Goal: Task Accomplishment & Management: Complete application form

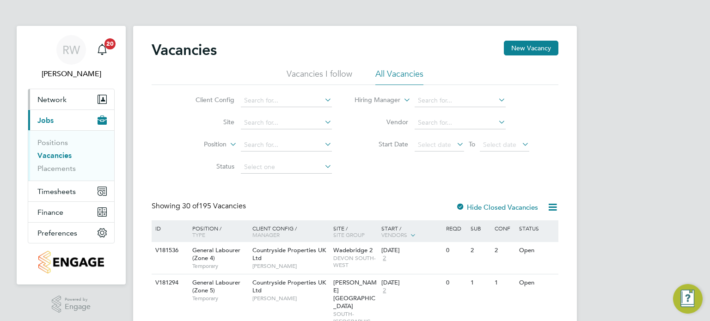
click at [53, 96] on span "Network" at bounding box center [51, 99] width 29 height 9
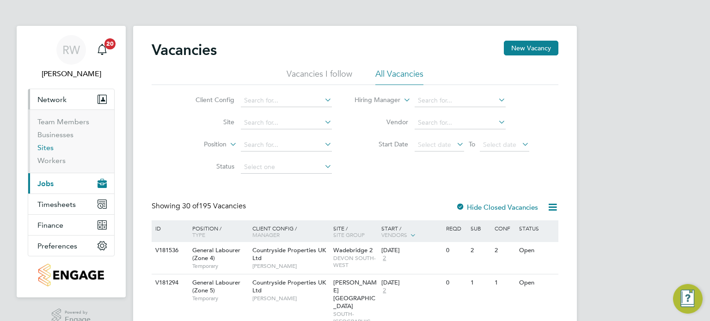
click at [43, 144] on link "Sites" at bounding box center [45, 147] width 16 height 9
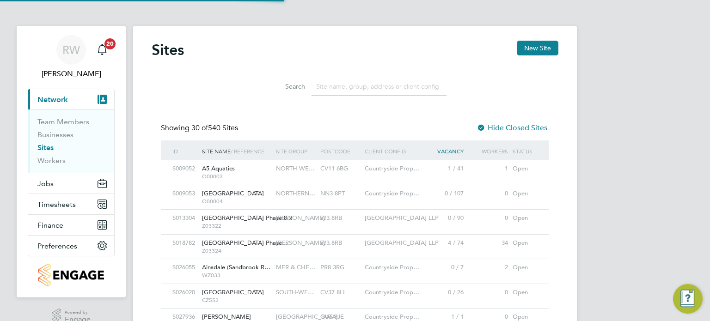
click at [337, 89] on input at bounding box center [378, 87] width 135 height 18
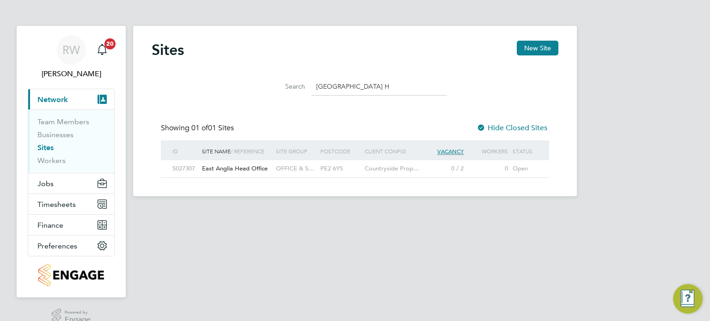
type input "[GEOGRAPHIC_DATA] H"
click at [300, 168] on span "OFFICE & S…" at bounding box center [295, 168] width 38 height 8
click at [46, 182] on span "Jobs" at bounding box center [45, 183] width 16 height 9
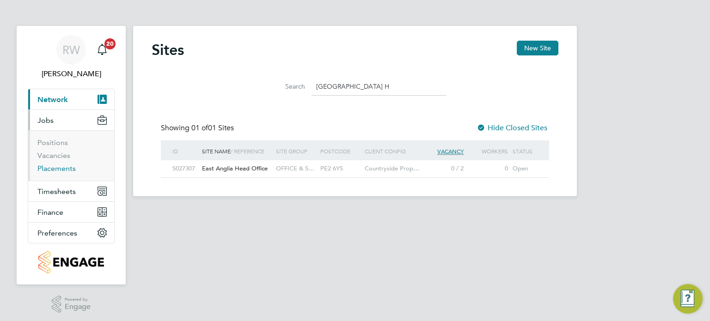
click at [51, 169] on link "Placements" at bounding box center [56, 168] width 38 height 9
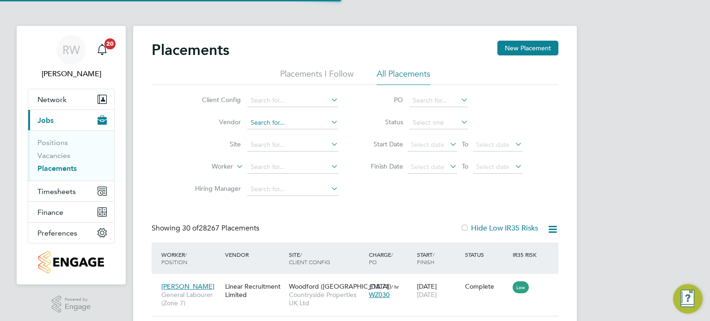
scroll to position [35, 80]
click at [262, 105] on input at bounding box center [292, 100] width 91 height 13
click at [301, 212] on li "Countryside Properties UK Ltd" at bounding box center [365, 213] width 237 height 12
type input "Countryside Properties UK Ltd"
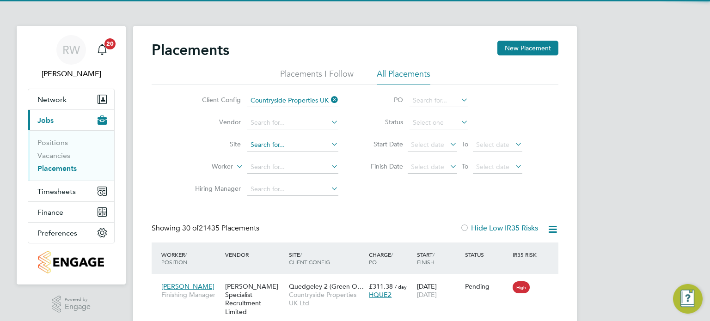
click at [264, 144] on input at bounding box center [292, 145] width 91 height 13
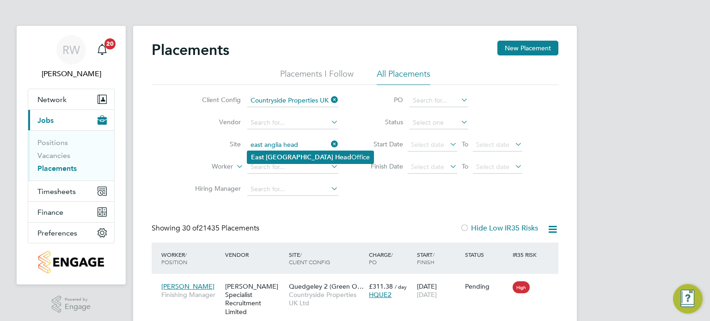
click at [275, 157] on b "[GEOGRAPHIC_DATA]" at bounding box center [299, 157] width 67 height 8
type input "East Anglia Head Office"
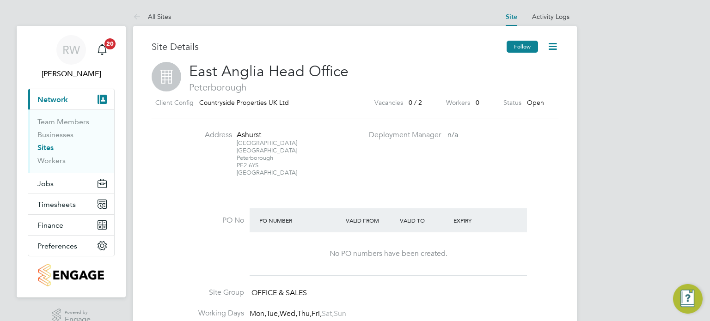
click at [530, 42] on button "Follow" at bounding box center [521, 47] width 31 height 12
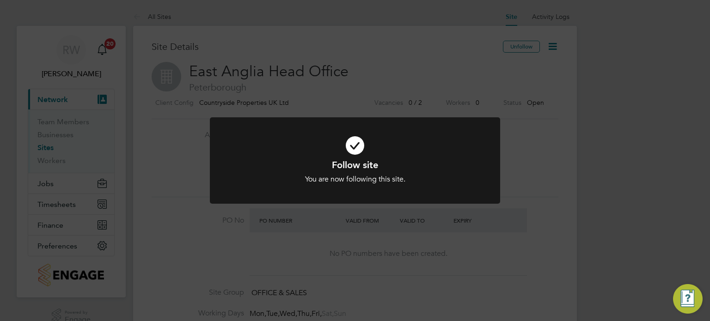
click at [575, 85] on div "Follow site You are now following this site. Cancel Okay" at bounding box center [355, 160] width 710 height 321
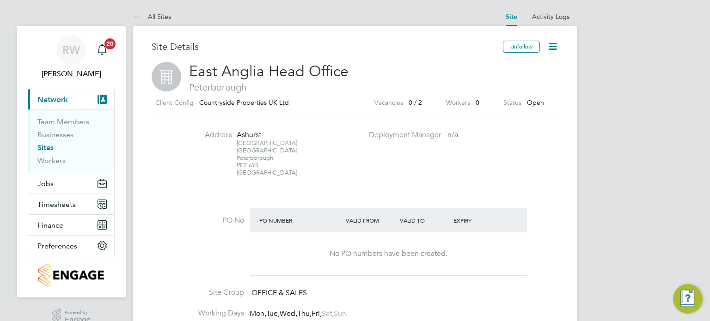
click at [554, 48] on icon at bounding box center [553, 47] width 12 height 12
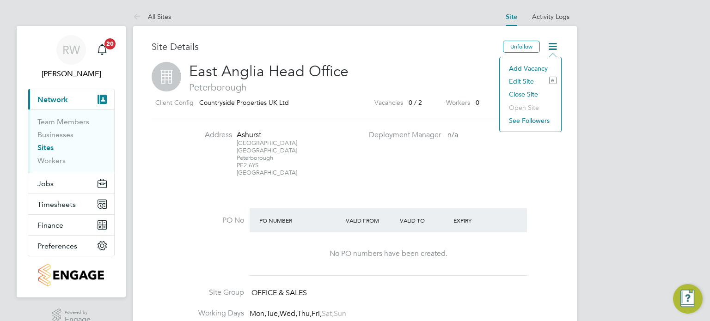
click at [521, 81] on li "Edit Site e" at bounding box center [530, 81] width 52 height 13
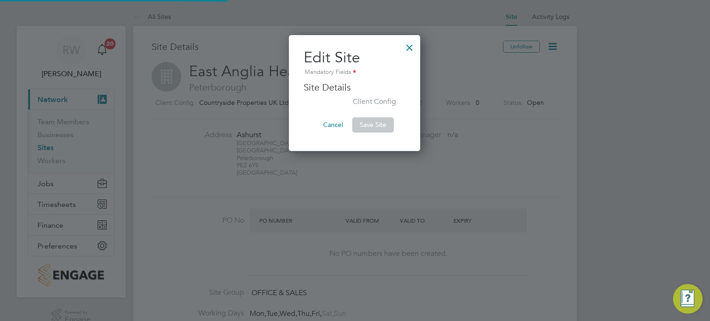
scroll to position [116, 132]
type input "East Anglia Head Office"
type input "OFFICE & SALES"
type input "Ashurst"
type input "Southgate Park"
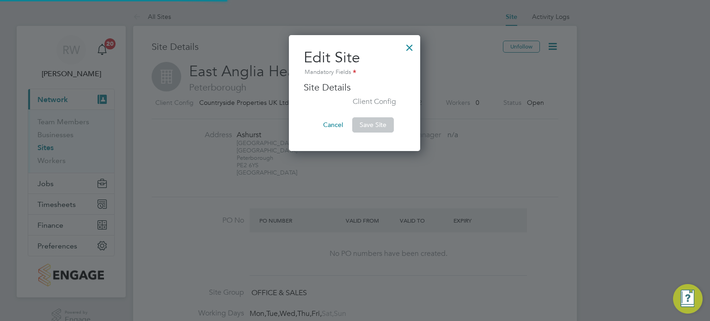
type input "Bakewell Road"
type input "Peterborough"
type input "PE2 6YS"
type input "09:00"
type input "17:00"
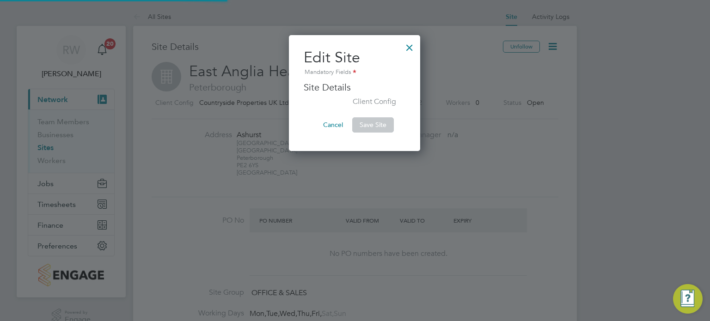
type input "08:00"
type input "30 mins"
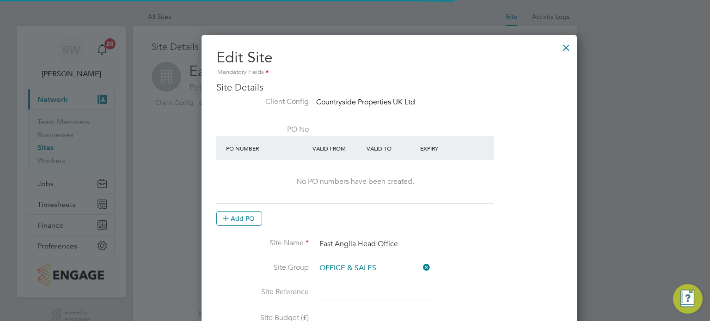
scroll to position [21, 376]
type input "[GEOGRAPHIC_DATA]"
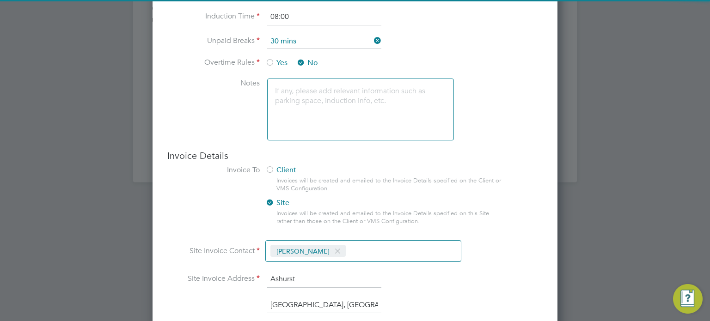
scroll to position [0, 0]
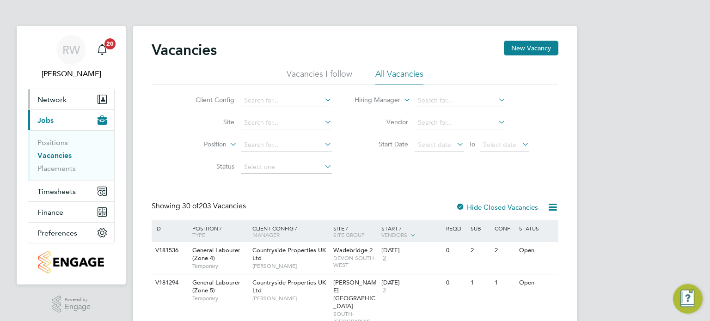
click at [67, 105] on button "Network" at bounding box center [71, 99] width 86 height 20
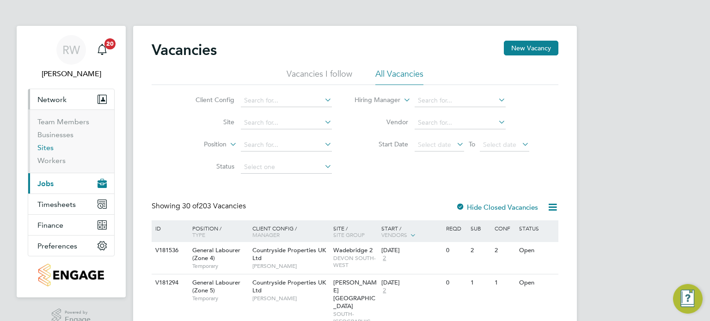
click at [46, 147] on link "Sites" at bounding box center [45, 147] width 16 height 9
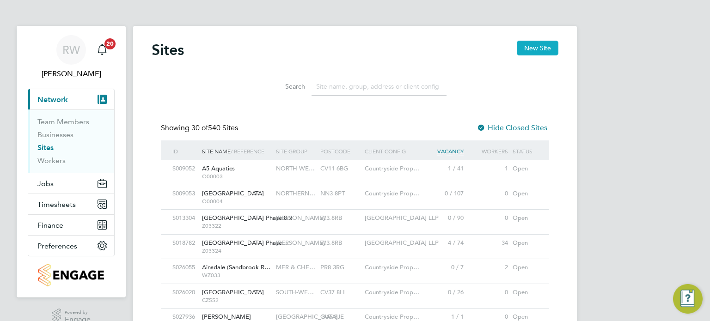
click at [539, 48] on button "New Site" at bounding box center [538, 48] width 42 height 15
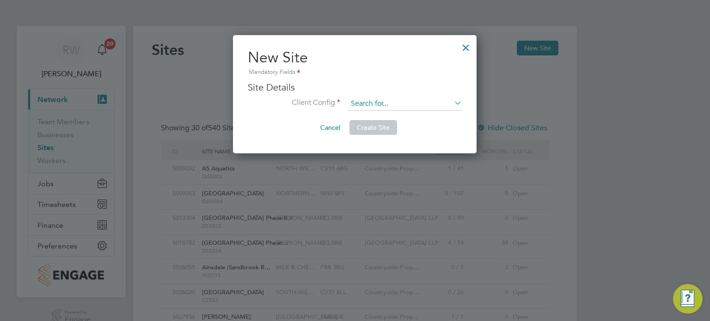
click at [397, 101] on input at bounding box center [404, 104] width 114 height 14
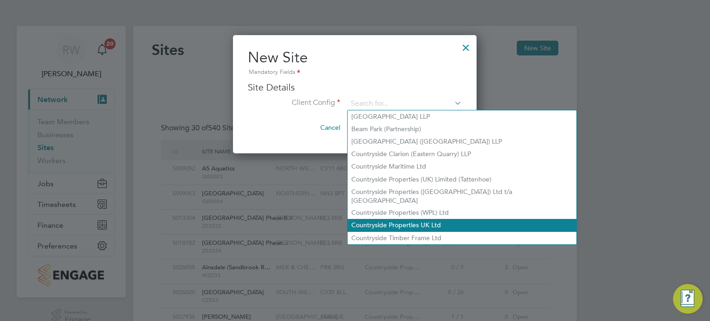
click at [407, 219] on li "Countryside Properties UK Ltd" at bounding box center [461, 225] width 229 height 12
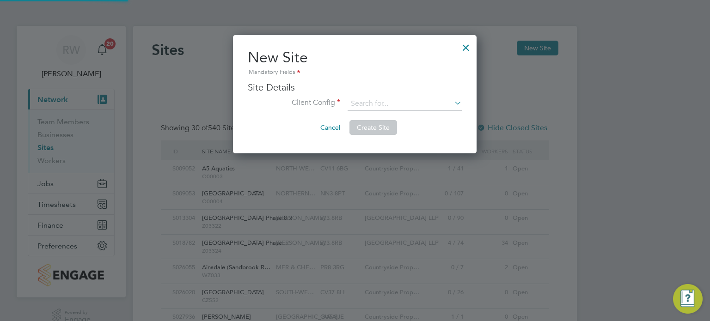
type input "Countryside Properties UK Ltd"
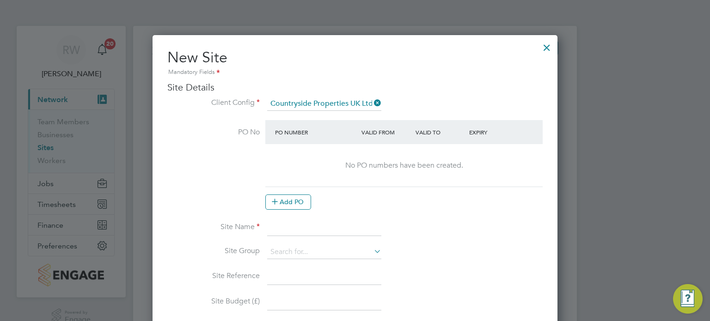
click at [295, 226] on input at bounding box center [324, 227] width 114 height 17
type input "East Anglia Head Office (Office & Reception)"
click at [351, 250] on input at bounding box center [324, 252] width 114 height 14
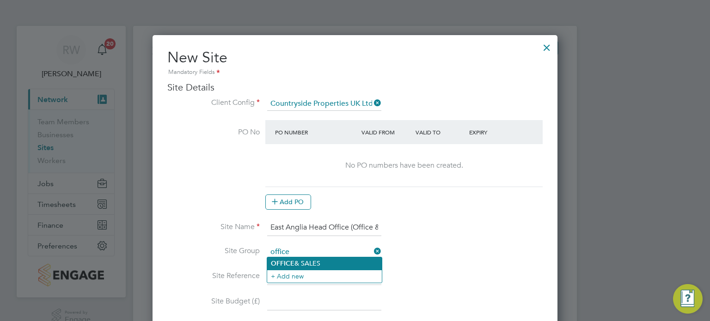
click at [314, 259] on li "OFFICE & SALES" at bounding box center [324, 263] width 115 height 12
type input "OFFICE & SALES"
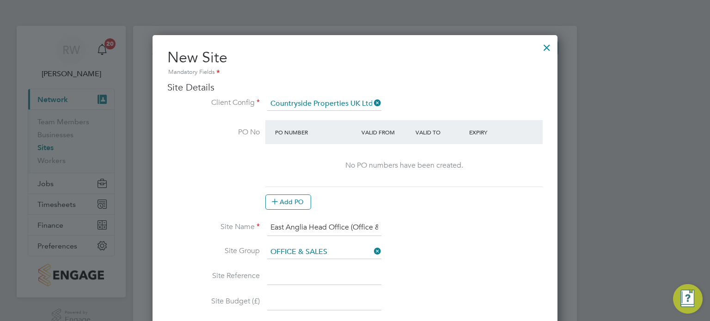
scroll to position [96, 0]
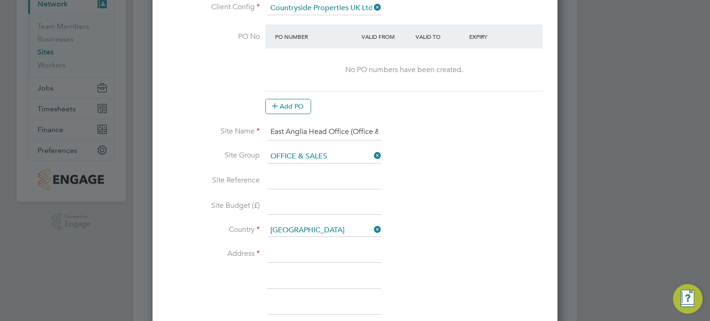
click at [286, 184] on input at bounding box center [324, 181] width 114 height 17
type input "Reception & General Office Management"
click at [326, 202] on input at bounding box center [324, 207] width 114 height 17
click at [299, 256] on input at bounding box center [324, 254] width 114 height 17
click at [279, 251] on input "[PERSON_NAME]" at bounding box center [324, 254] width 114 height 17
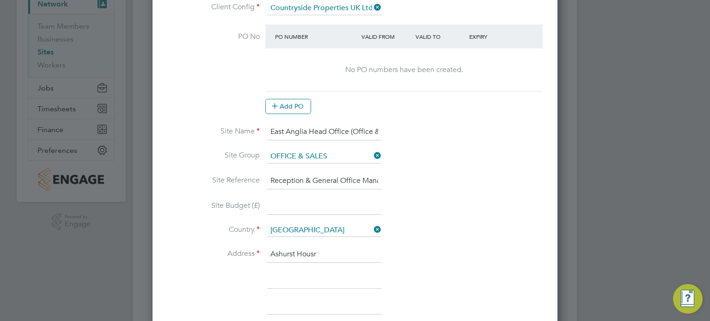
click at [318, 251] on input "Ashurst Housr" at bounding box center [324, 254] width 114 height 17
type input "[GEOGRAPHIC_DATA]"
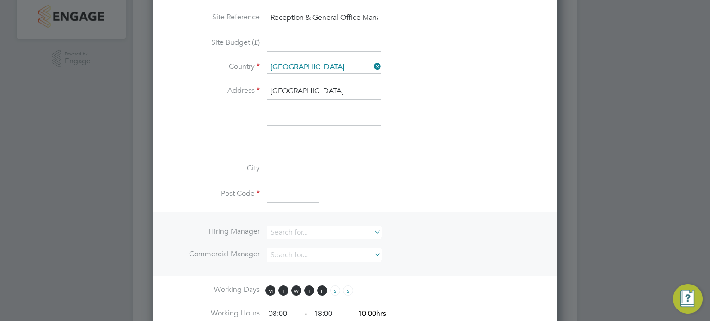
scroll to position [259, 0]
type input "[GEOGRAPHIC_DATA], [GEOGRAPHIC_DATA]"
click at [294, 147] on input at bounding box center [324, 143] width 114 height 17
type input "Orton Southgate"
type input "Peterborough"
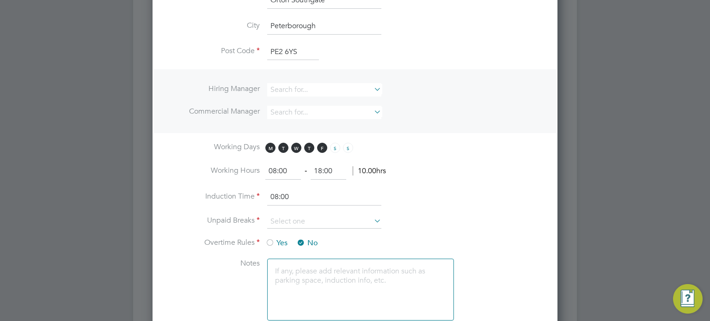
scroll to position [429, 0]
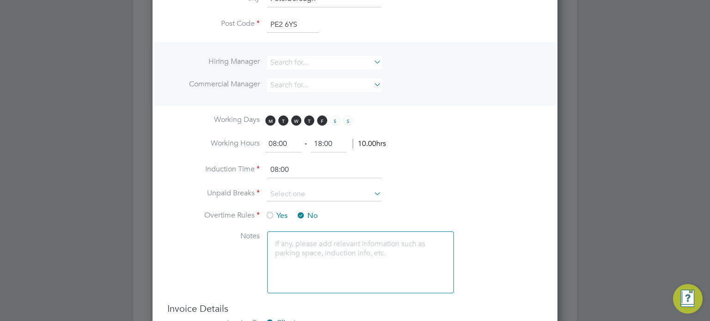
type input "PE2 6YS"
drag, startPoint x: 291, startPoint y: 144, endPoint x: 213, endPoint y: 147, distance: 78.2
click at [213, 147] on li "Working Hours 08:00 ‐ 18:00 10.00hrs" at bounding box center [354, 149] width 375 height 26
type input "08:30"
type input "17:00"
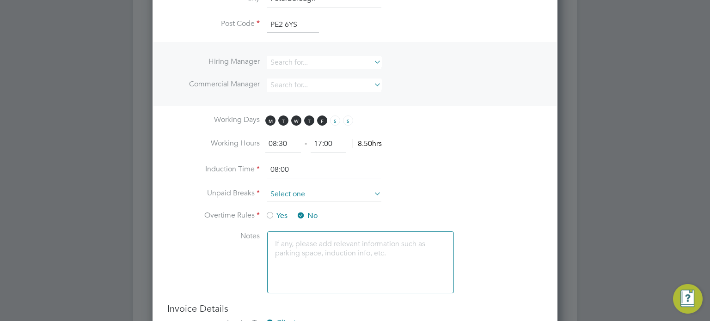
click at [317, 191] on input at bounding box center [324, 195] width 114 height 14
click at [302, 225] on li "30 mins" at bounding box center [324, 228] width 115 height 12
type input "30 mins"
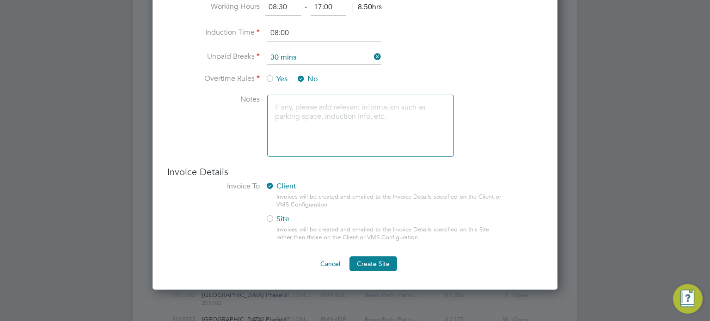
scroll to position [566, 0]
click at [290, 216] on label "Site" at bounding box center [379, 219] width 229 height 10
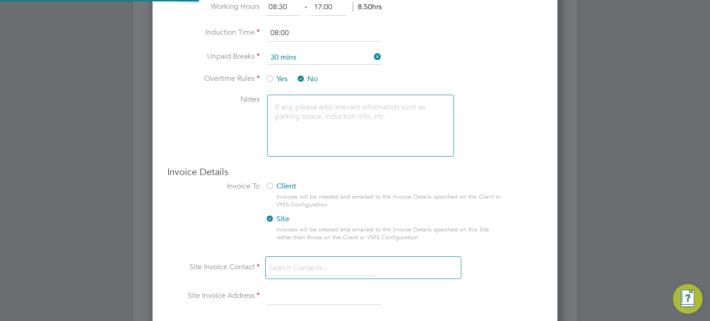
scroll to position [974, 405]
click at [333, 269] on input at bounding box center [321, 268] width 110 height 17
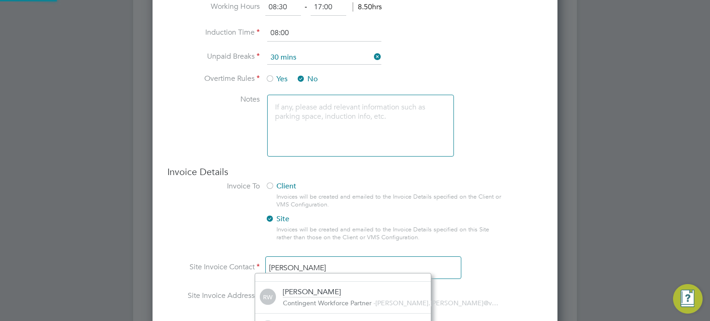
scroll to position [10, 148]
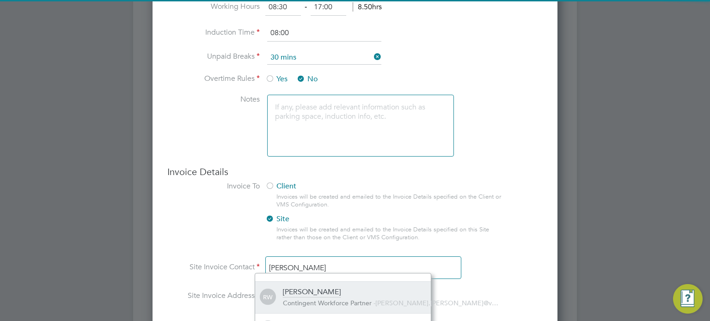
type input "[PERSON_NAME]"
click at [322, 293] on div "[PERSON_NAME]" at bounding box center [312, 292] width 58 height 10
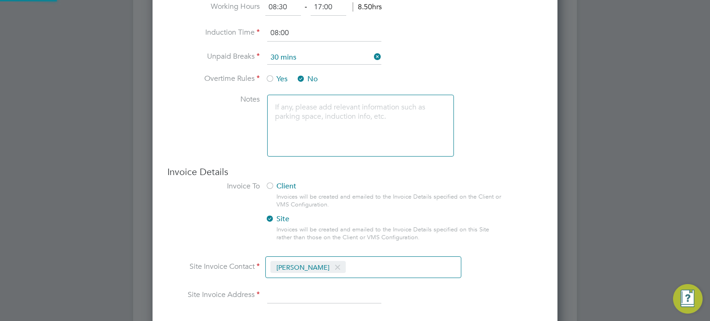
scroll to position [686, 0]
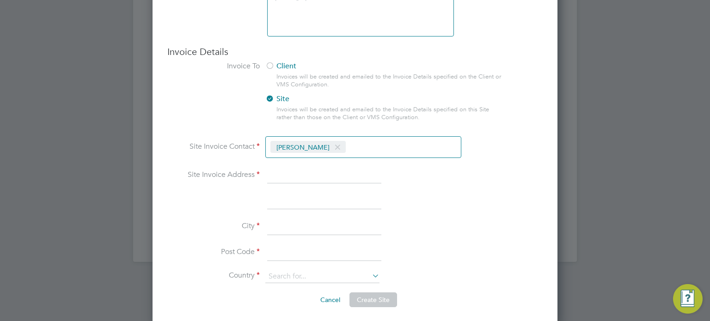
click at [299, 172] on input at bounding box center [324, 175] width 114 height 17
type input "[GEOGRAPHIC_DATA]"
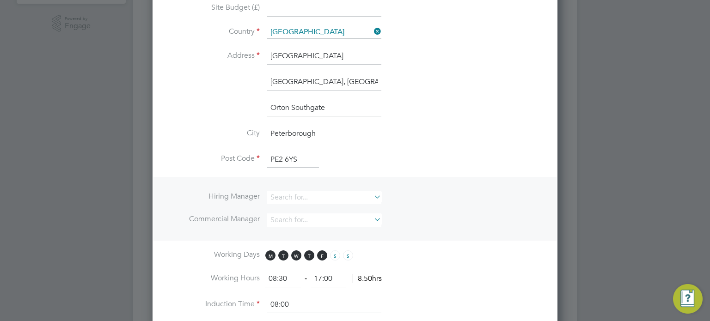
scroll to position [292, 0]
drag, startPoint x: 382, startPoint y: 81, endPoint x: 368, endPoint y: 81, distance: 13.9
click at [368, 81] on li "[GEOGRAPHIC_DATA], [GEOGRAPHIC_DATA]" at bounding box center [354, 89] width 375 height 26
click at [407, 71] on li "Address [GEOGRAPHIC_DATA]" at bounding box center [354, 63] width 375 height 26
drag, startPoint x: 376, startPoint y: 81, endPoint x: 269, endPoint y: 85, distance: 106.3
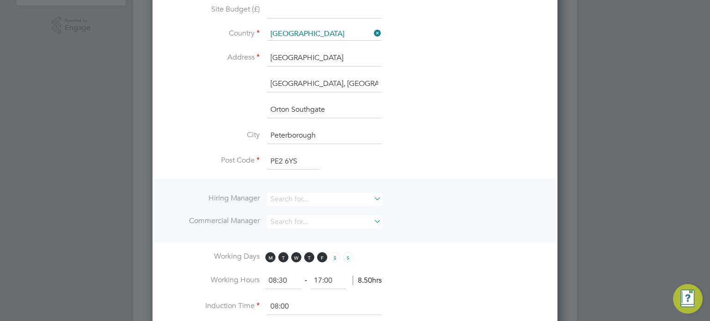
click at [269, 85] on input "[GEOGRAPHIC_DATA], [GEOGRAPHIC_DATA]" at bounding box center [324, 84] width 114 height 17
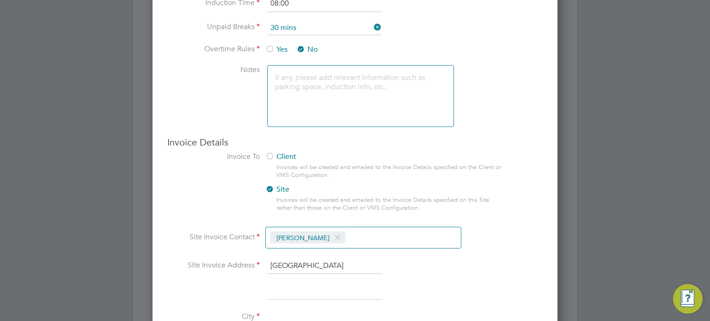
scroll to position [596, 0]
click at [279, 283] on input at bounding box center [324, 291] width 114 height 17
paste input "[GEOGRAPHIC_DATA], [GEOGRAPHIC_DATA]"
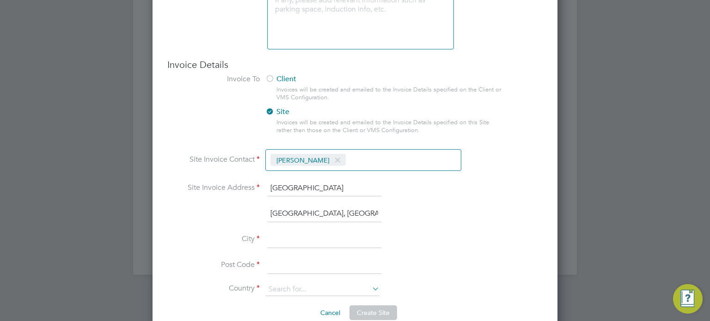
type input "[GEOGRAPHIC_DATA], [GEOGRAPHIC_DATA]"
click at [299, 234] on input at bounding box center [324, 240] width 114 height 17
type input "Peterborough"
type input "PE2 6YS"
click at [299, 279] on li "Post Code PE2 6YS" at bounding box center [354, 270] width 375 height 26
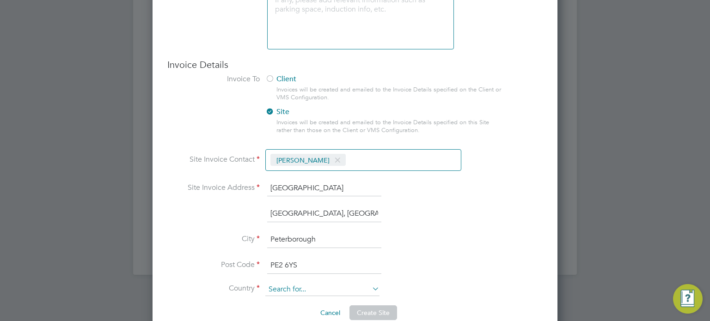
click at [290, 283] on input at bounding box center [322, 289] width 114 height 13
click at [290, 283] on input "un" at bounding box center [322, 289] width 114 height 13
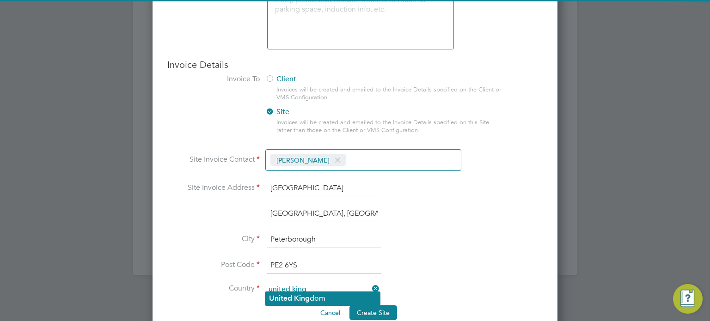
click at [296, 305] on li "United King dom" at bounding box center [322, 298] width 115 height 13
type input "[GEOGRAPHIC_DATA]"
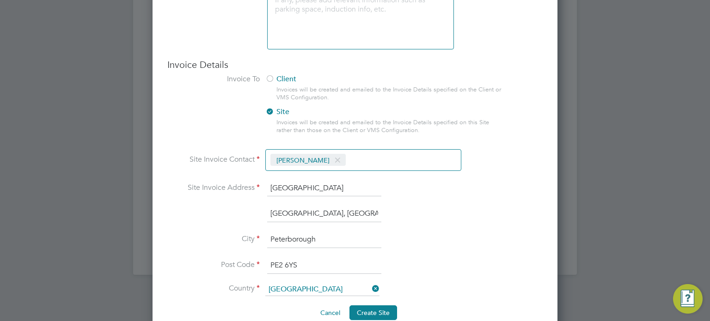
click at [373, 309] on span "Create Site" at bounding box center [373, 313] width 33 height 8
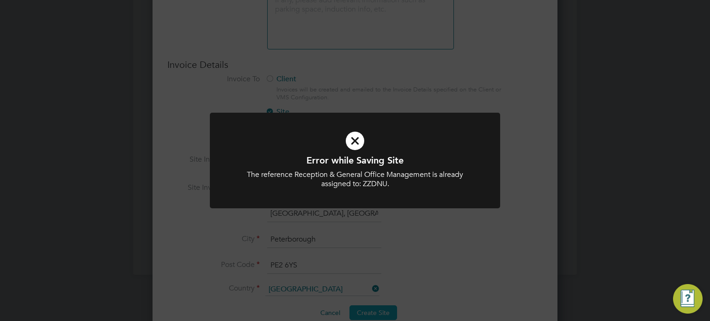
click at [384, 286] on div "Error while Saving Site The reference Reception & General Office Management is …" at bounding box center [355, 160] width 710 height 321
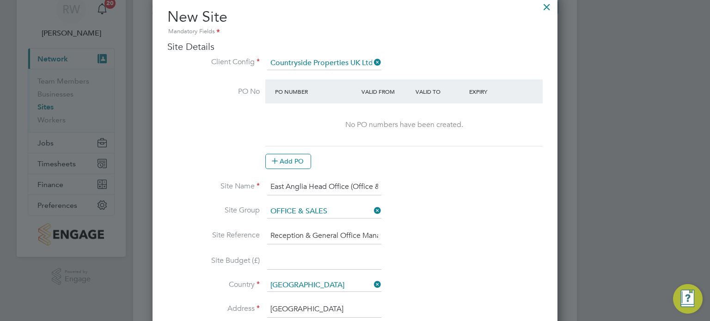
click at [377, 234] on input "Reception & General Office Management" at bounding box center [324, 236] width 114 height 17
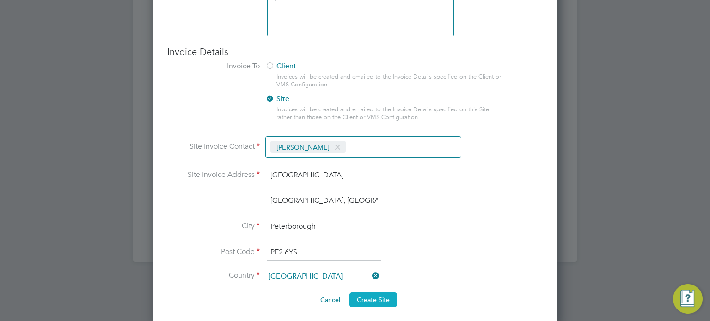
type input "Reception & General Office Management."
click at [381, 292] on button "Create Site" at bounding box center [373, 299] width 48 height 15
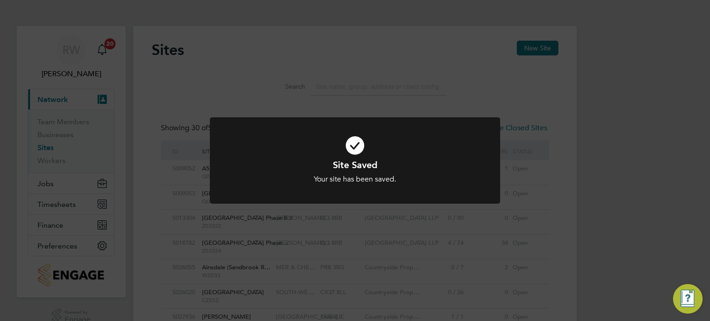
click at [408, 250] on div "Site Saved Your site has been saved. Cancel Okay" at bounding box center [355, 160] width 710 height 321
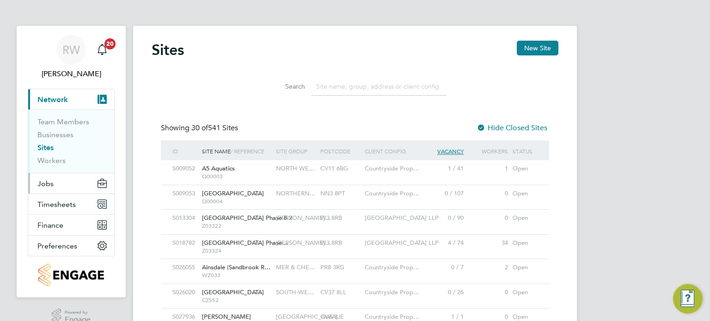
click at [37, 182] on button "Jobs" at bounding box center [71, 183] width 86 height 20
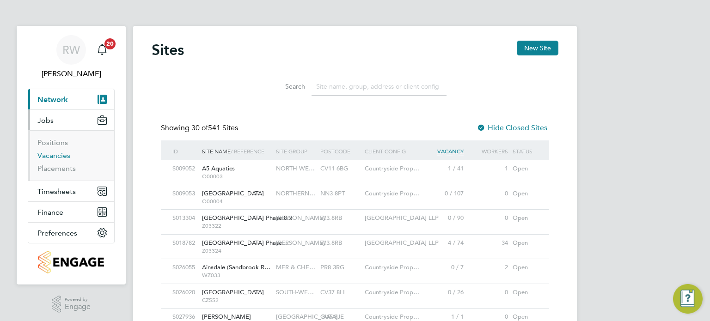
click at [52, 156] on link "Vacancies" at bounding box center [53, 155] width 33 height 9
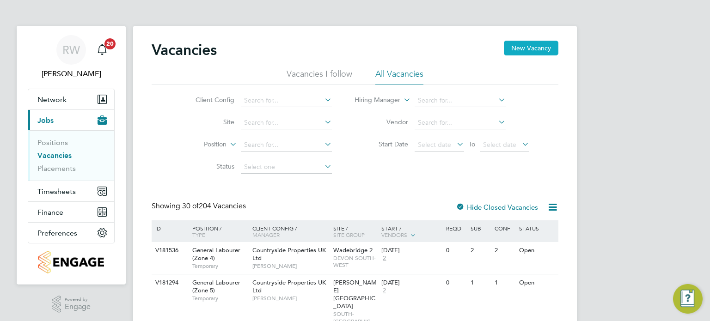
click at [510, 50] on button "New Vacancy" at bounding box center [531, 48] width 55 height 15
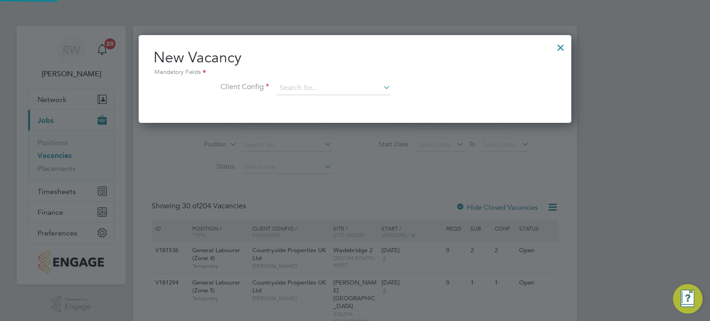
scroll to position [87, 433]
click at [347, 84] on input at bounding box center [333, 88] width 114 height 14
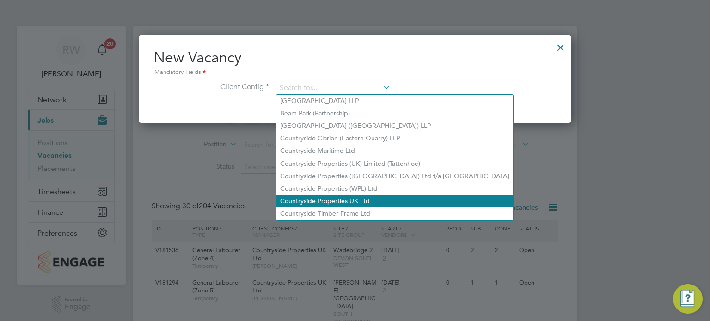
click at [343, 195] on li "Countryside Properties UK Ltd" at bounding box center [394, 201] width 237 height 12
type input "Countryside Properties UK Ltd"
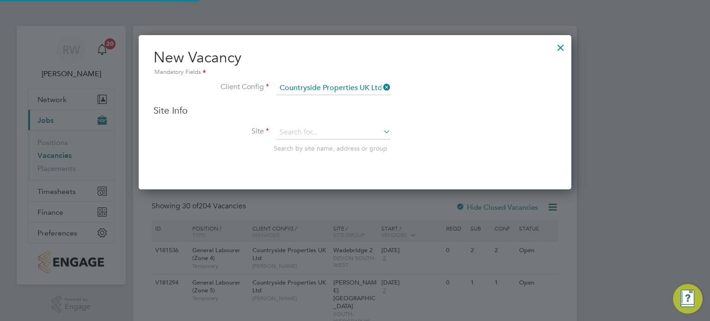
scroll to position [153, 433]
click at [314, 130] on input at bounding box center [333, 133] width 114 height 14
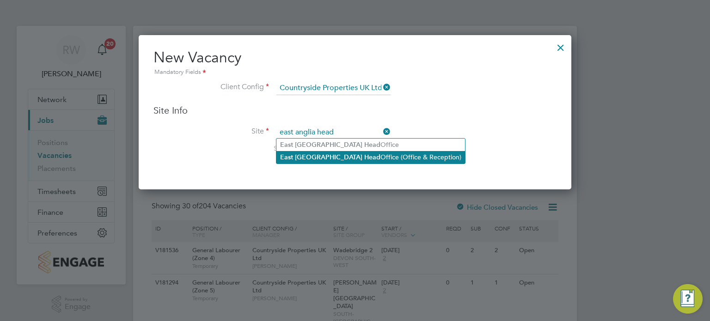
click at [362, 158] on li "East Anglia Head Office (Office & Reception)" at bounding box center [370, 157] width 189 height 12
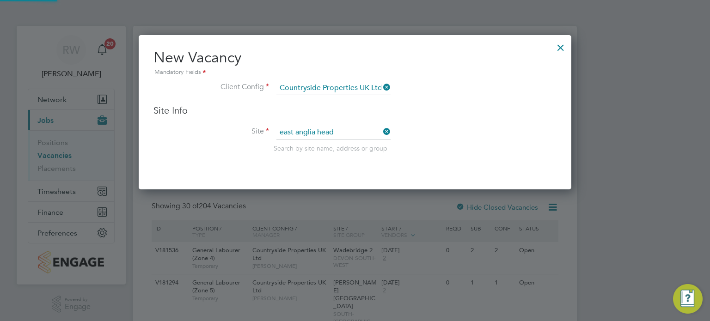
type input "East Anglia Head Office (Office & Reception)"
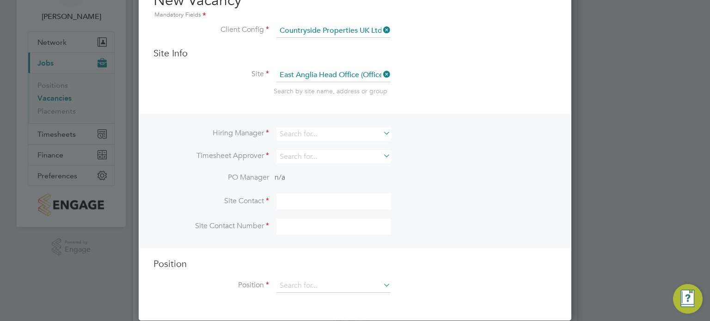
scroll to position [58, 0]
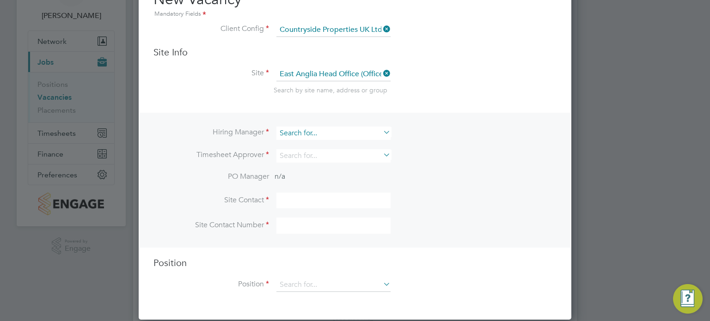
click at [339, 136] on input at bounding box center [333, 133] width 114 height 13
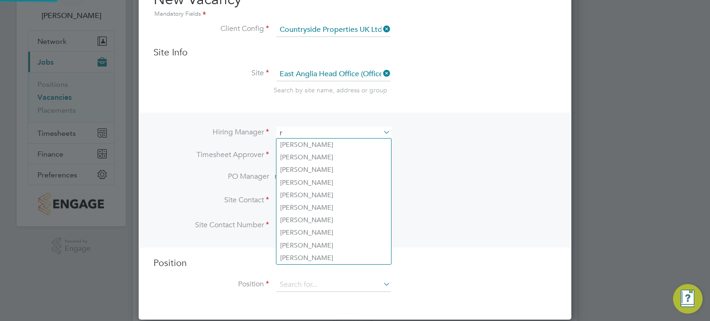
click at [339, 136] on input "r" at bounding box center [333, 133] width 114 height 13
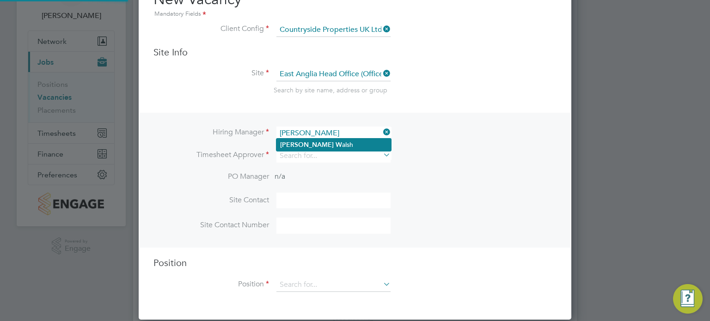
click at [325, 146] on li "[PERSON_NAME]" at bounding box center [333, 145] width 115 height 12
type input "[PERSON_NAME]"
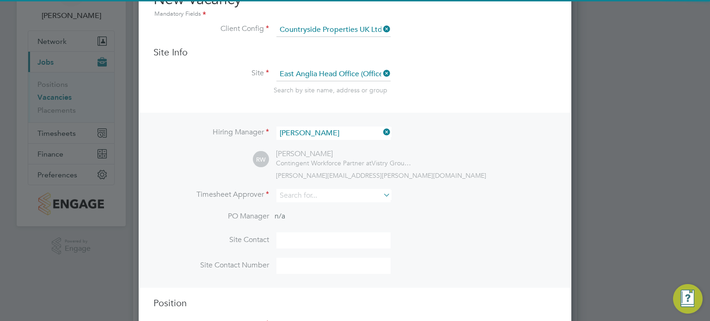
scroll to position [382, 433]
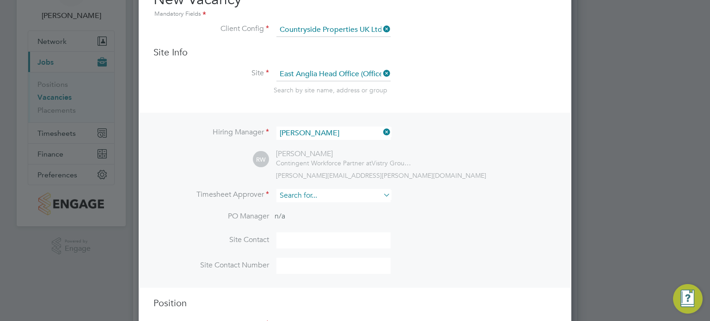
click at [315, 192] on input at bounding box center [333, 195] width 114 height 13
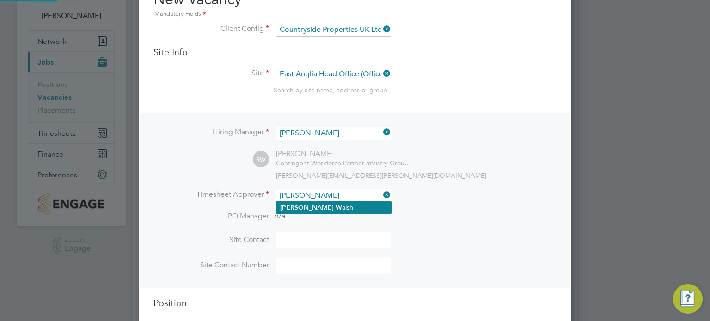
click at [315, 204] on li "[PERSON_NAME]" at bounding box center [333, 207] width 115 height 12
type input "[PERSON_NAME]"
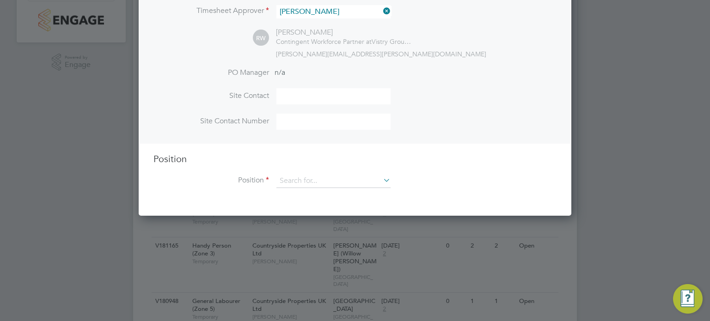
scroll to position [246, 0]
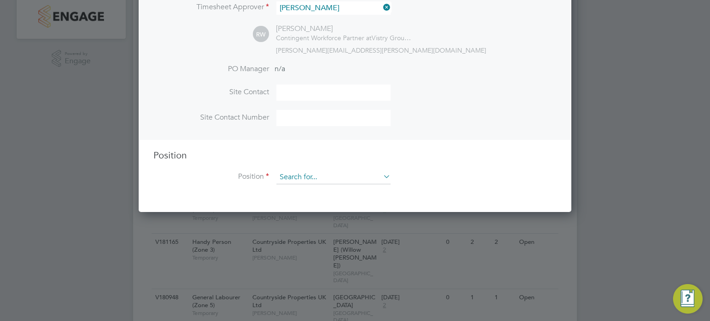
click at [342, 177] on input at bounding box center [333, 178] width 114 height 14
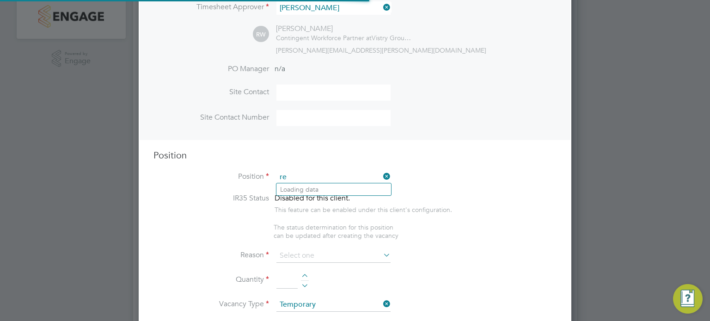
scroll to position [1323, 433]
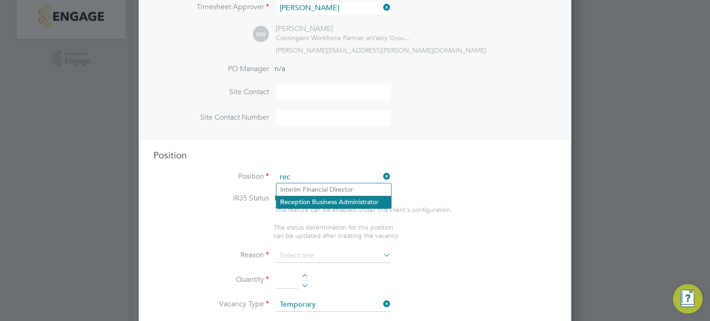
click at [341, 201] on li "Rec eption Business Administrator" at bounding box center [333, 202] width 115 height 12
type input "Reception Business Administrator"
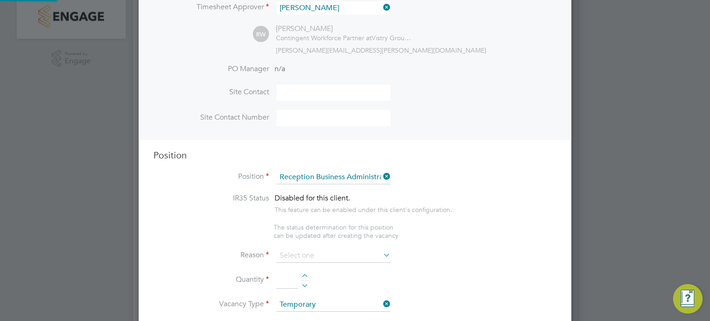
type textarea "Coordinating office activities and operations to secure efficiency and complian…"
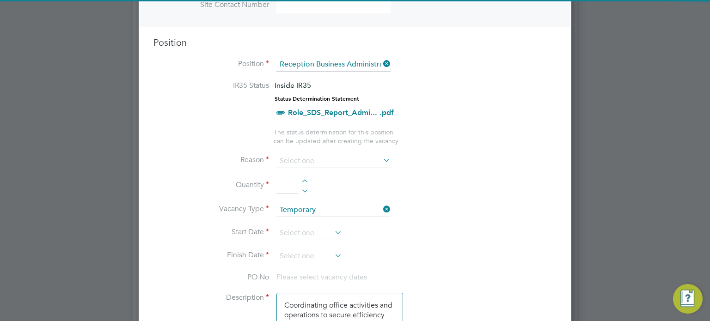
scroll to position [369, 0]
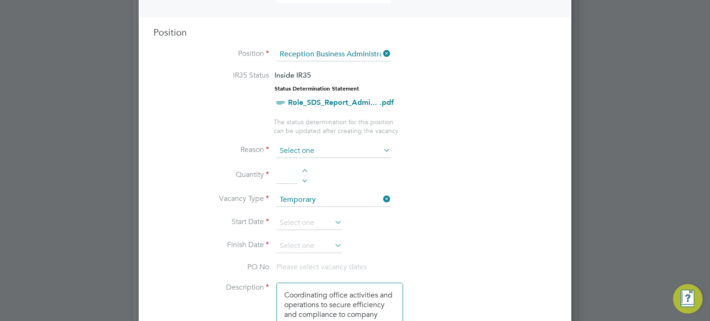
click at [346, 148] on input at bounding box center [333, 151] width 114 height 14
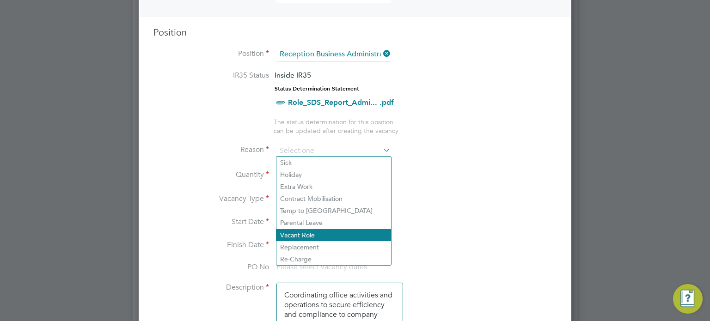
click at [316, 229] on li "Vacant Role" at bounding box center [333, 235] width 115 height 12
type input "Vacant Role"
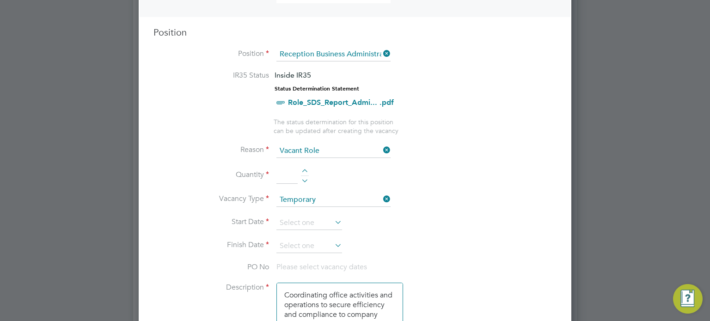
click at [305, 169] on div at bounding box center [305, 172] width 8 height 6
type input "1"
click at [302, 216] on input at bounding box center [309, 223] width 66 height 14
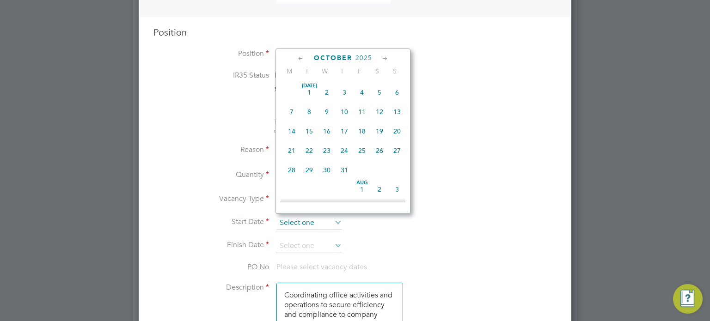
scroll to position [262, 0]
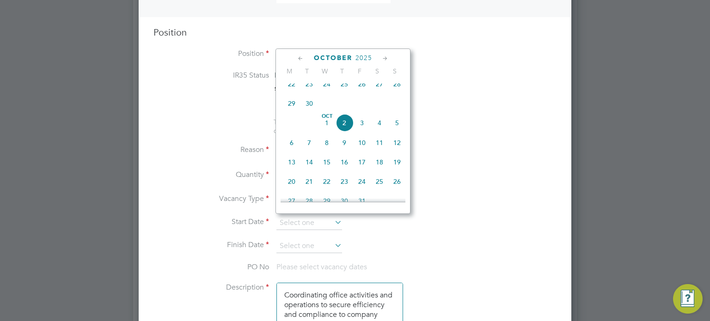
click at [359, 129] on span "3" at bounding box center [362, 123] width 18 height 18
type input "[DATE]"
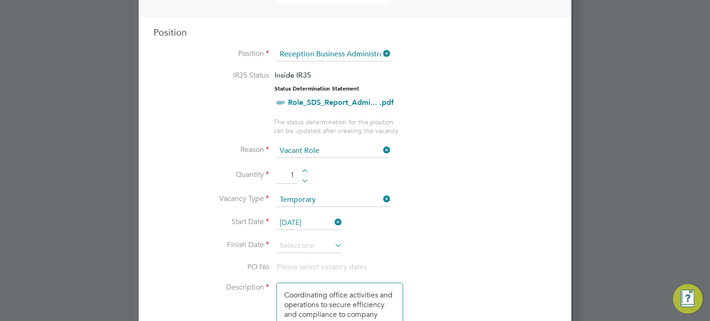
scroll to position [481, 0]
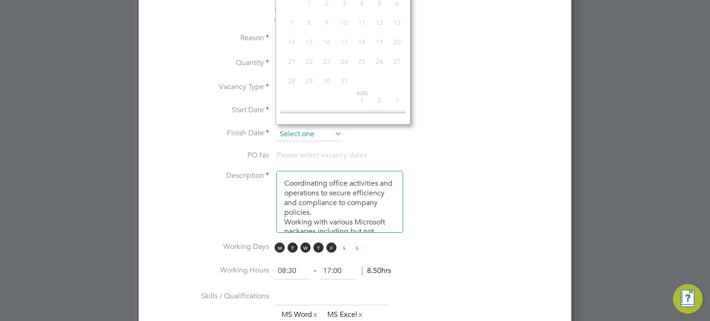
click at [325, 129] on input at bounding box center [309, 135] width 66 height 14
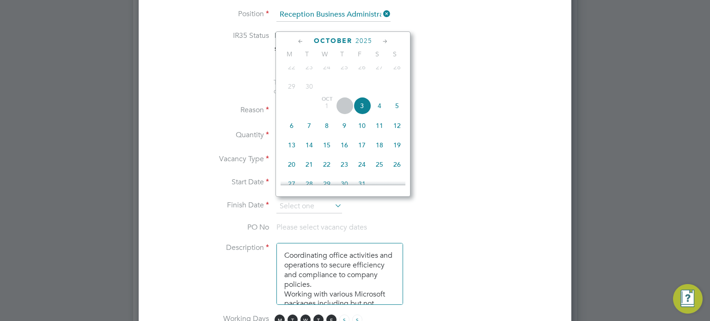
scroll to position [407, 0]
click at [384, 40] on icon at bounding box center [385, 43] width 9 height 10
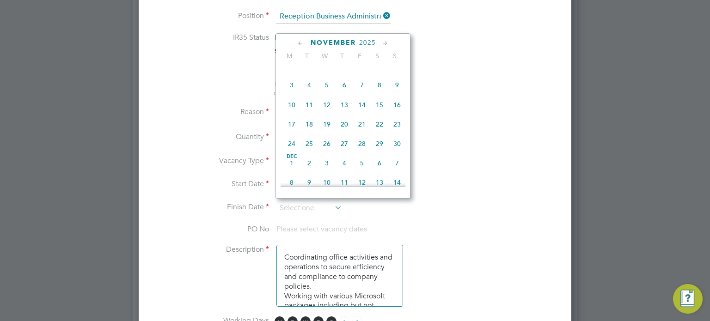
click at [397, 152] on span "30" at bounding box center [397, 144] width 18 height 18
type input "[DATE]"
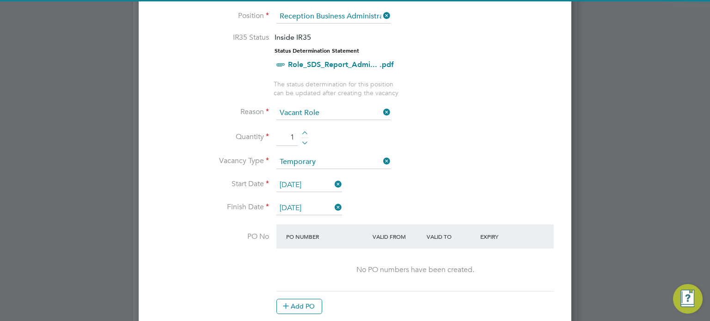
scroll to position [493, 0]
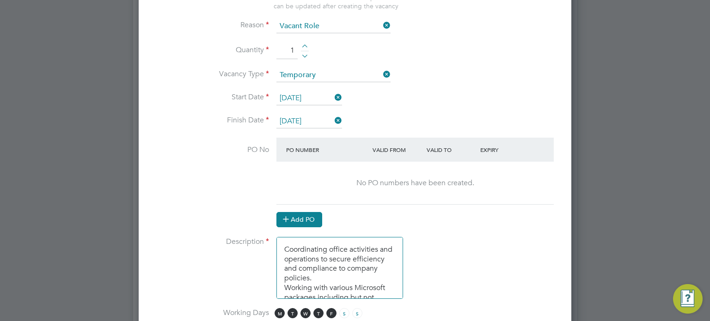
click at [309, 219] on button "Add PO" at bounding box center [299, 219] width 46 height 15
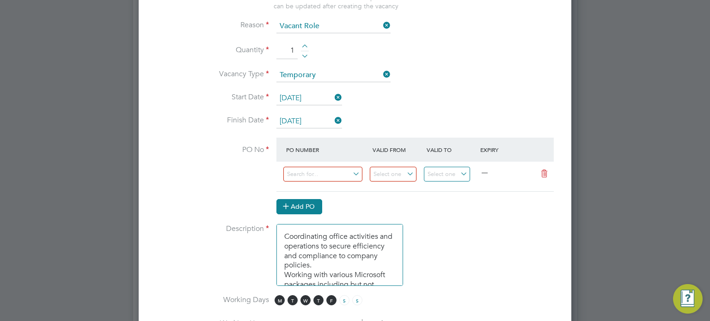
scroll to position [1390, 433]
click at [309, 175] on input at bounding box center [322, 174] width 79 height 15
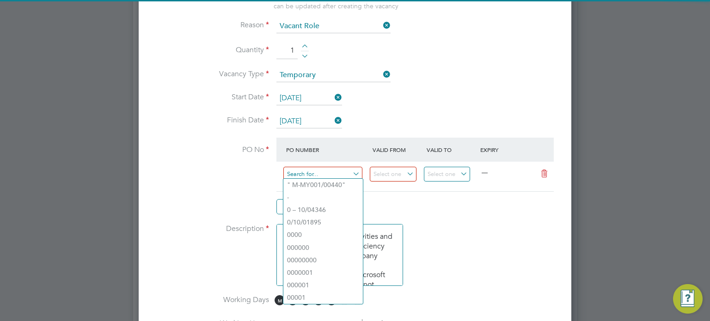
paste input "O-10/03852"
type input "O-10/03852"
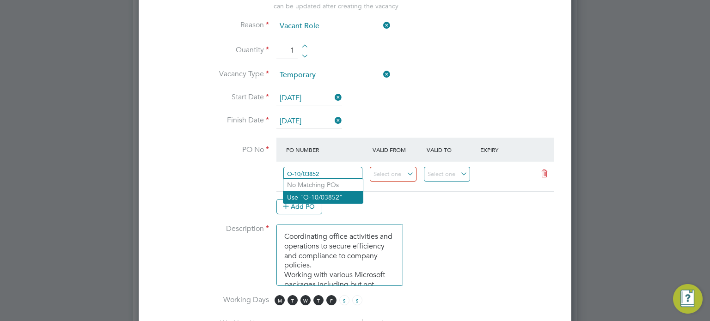
click at [333, 195] on li "Use "O-10/03852"" at bounding box center [322, 197] width 79 height 12
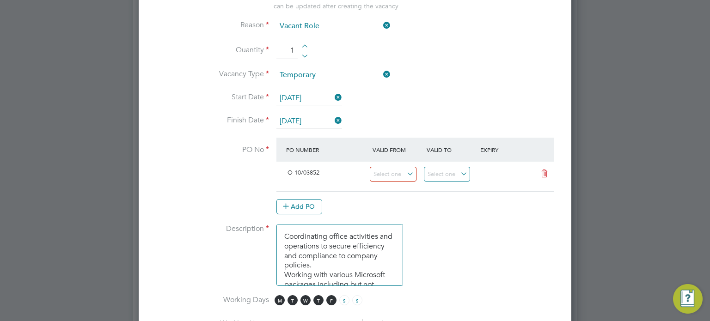
scroll to position [16, 87]
click at [400, 168] on input at bounding box center [393, 174] width 47 height 15
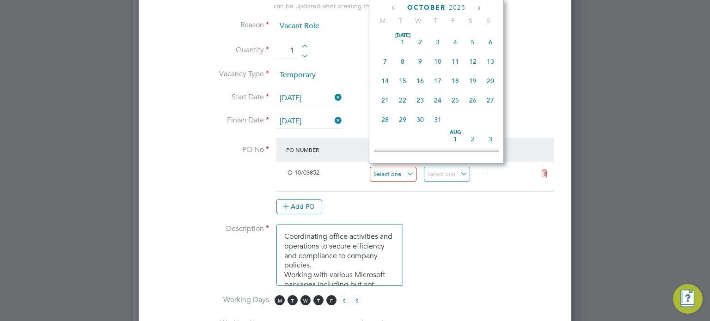
scroll to position [262, 0]
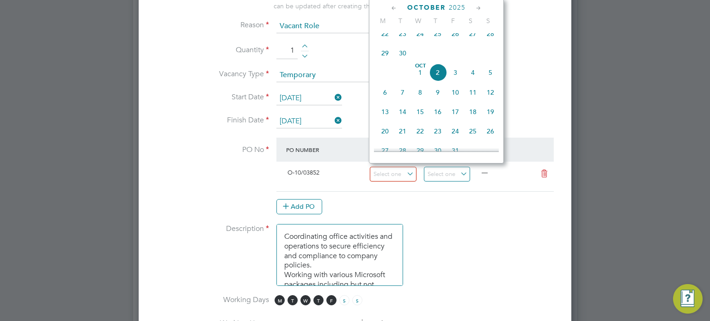
click at [452, 81] on span "3" at bounding box center [455, 73] width 18 height 18
type input "[DATE]"
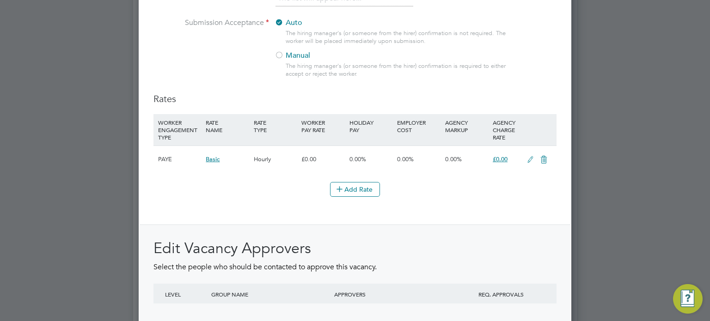
click at [526, 158] on icon at bounding box center [530, 159] width 12 height 7
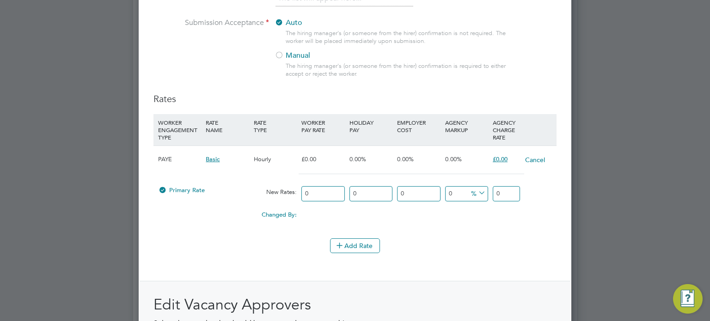
drag, startPoint x: 323, startPoint y: 193, endPoint x: 223, endPoint y: 203, distance: 99.8
click at [223, 203] on div "PAYE Basic Hourly £0.00 0.00% 0.00% 0.00% £0.00 Cancel Primary Rate New Rates: …" at bounding box center [354, 188] width 403 height 84
type input "1"
type input "13"
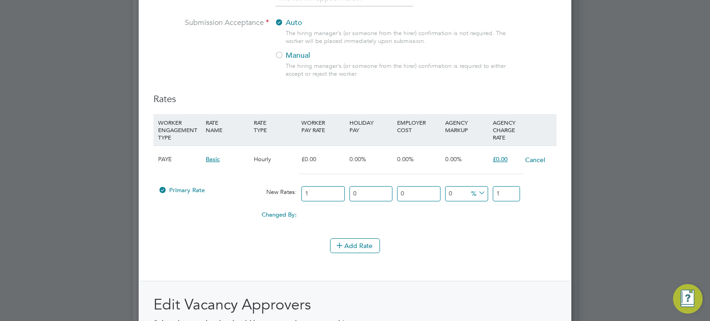
type input "13"
type input "13.5"
type input "-85.18518518518519"
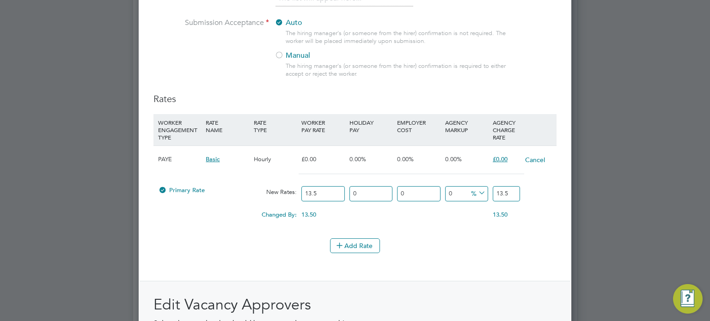
type input "2"
type input "48.148148148148145"
type input "20"
type input "54.81481481481482"
type input "20.9"
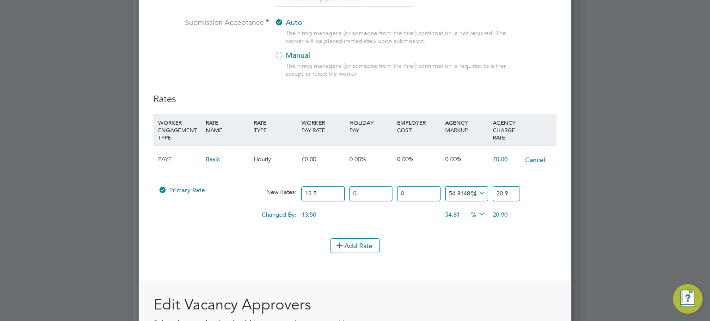
type input "55.03703703703704"
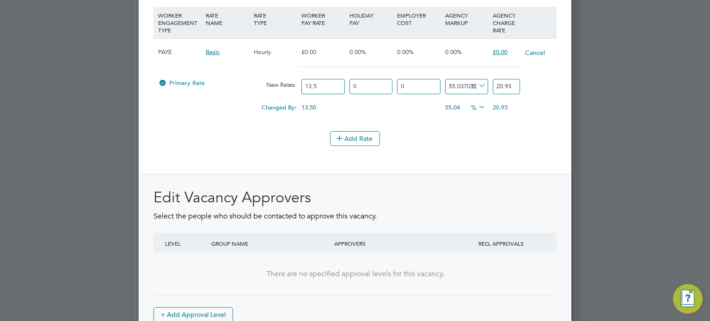
scroll to position [1159, 0]
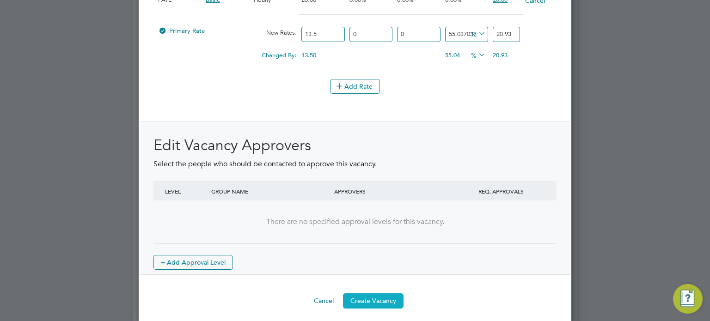
type input "20.93"
click at [378, 295] on button "Create Vacancy" at bounding box center [373, 300] width 61 height 15
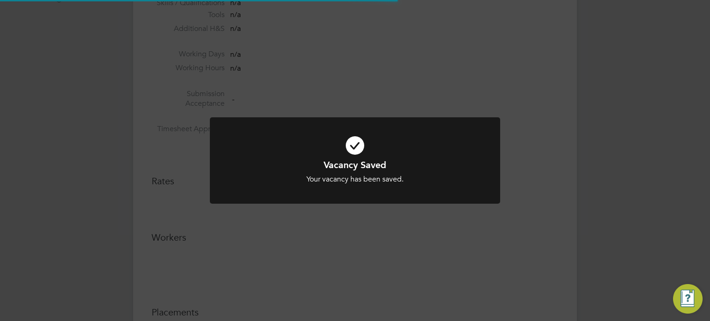
scroll to position [5, 4]
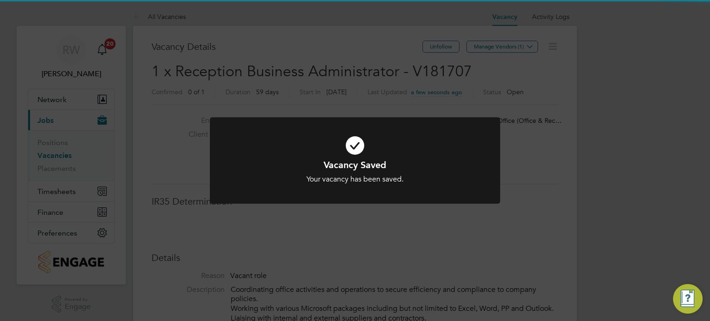
click at [469, 256] on div "Vacancy Saved Your vacancy has been saved. Cancel Okay" at bounding box center [355, 160] width 710 height 321
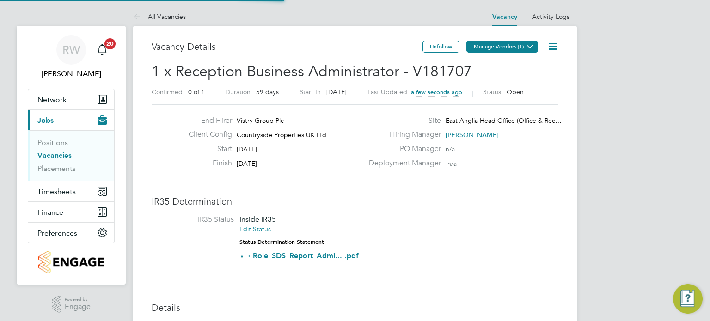
click at [519, 43] on button "Manage Vendors (1)" at bounding box center [502, 47] width 72 height 12
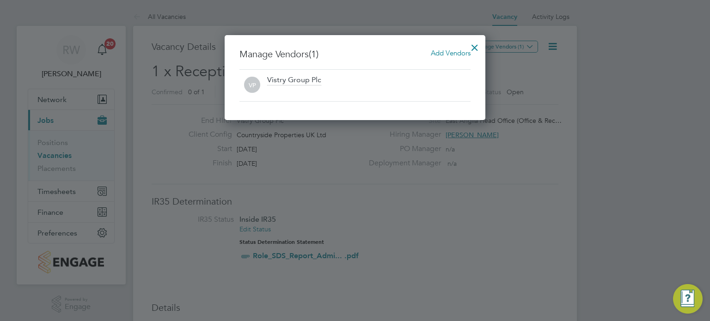
click at [456, 49] on span "Add Vendors" at bounding box center [451, 53] width 40 height 9
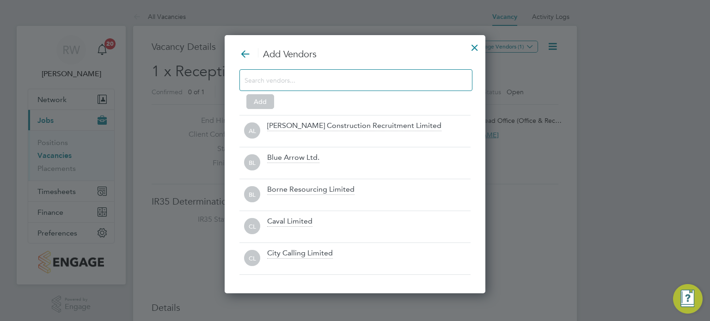
click at [378, 79] on input at bounding box center [348, 80] width 208 height 12
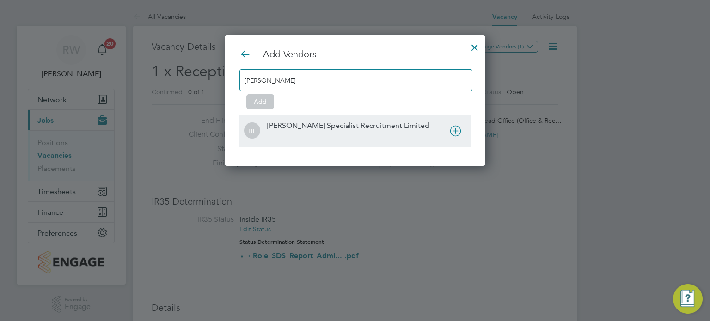
type input "[PERSON_NAME]"
click at [355, 124] on div "[PERSON_NAME] Specialist Recruitment Limited" at bounding box center [348, 126] width 162 height 10
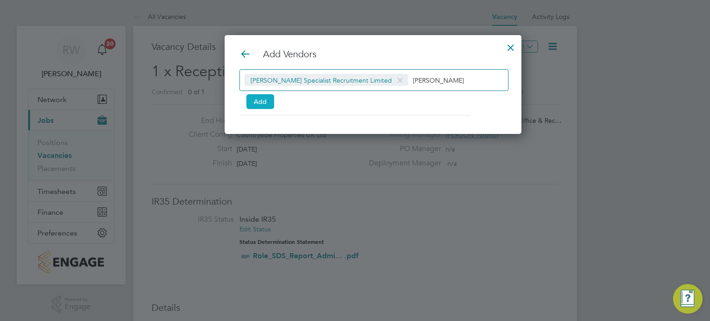
click at [257, 103] on button "Add" at bounding box center [260, 101] width 28 height 15
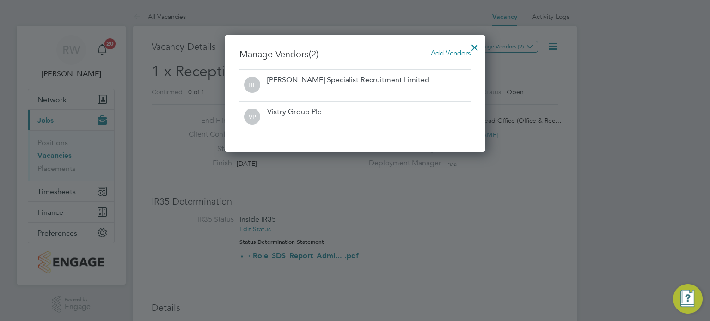
click at [478, 42] on div at bounding box center [474, 45] width 17 height 17
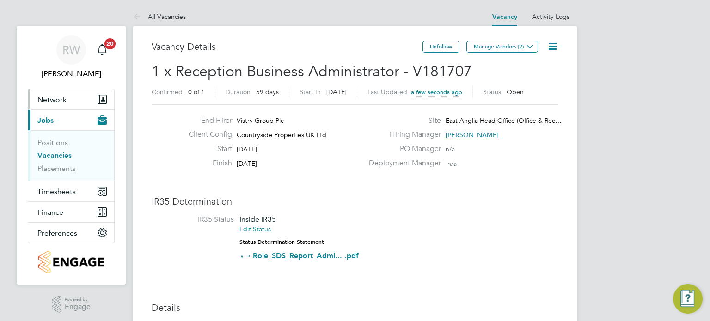
click at [54, 99] on span "Network" at bounding box center [51, 99] width 29 height 9
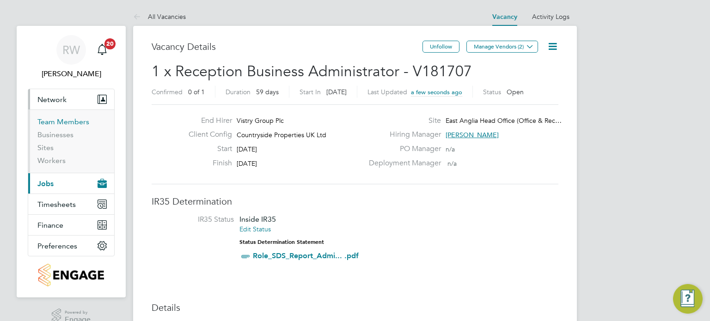
click at [53, 120] on link "Team Members" at bounding box center [63, 121] width 52 height 9
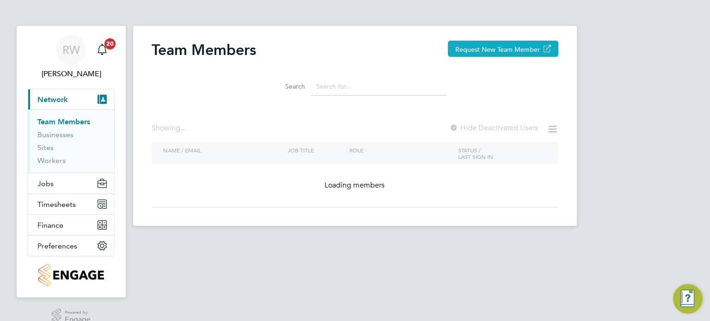
click at [508, 48] on button "Request New Team Member" at bounding box center [503, 49] width 110 height 16
